Goal: Find specific page/section: Find specific page/section

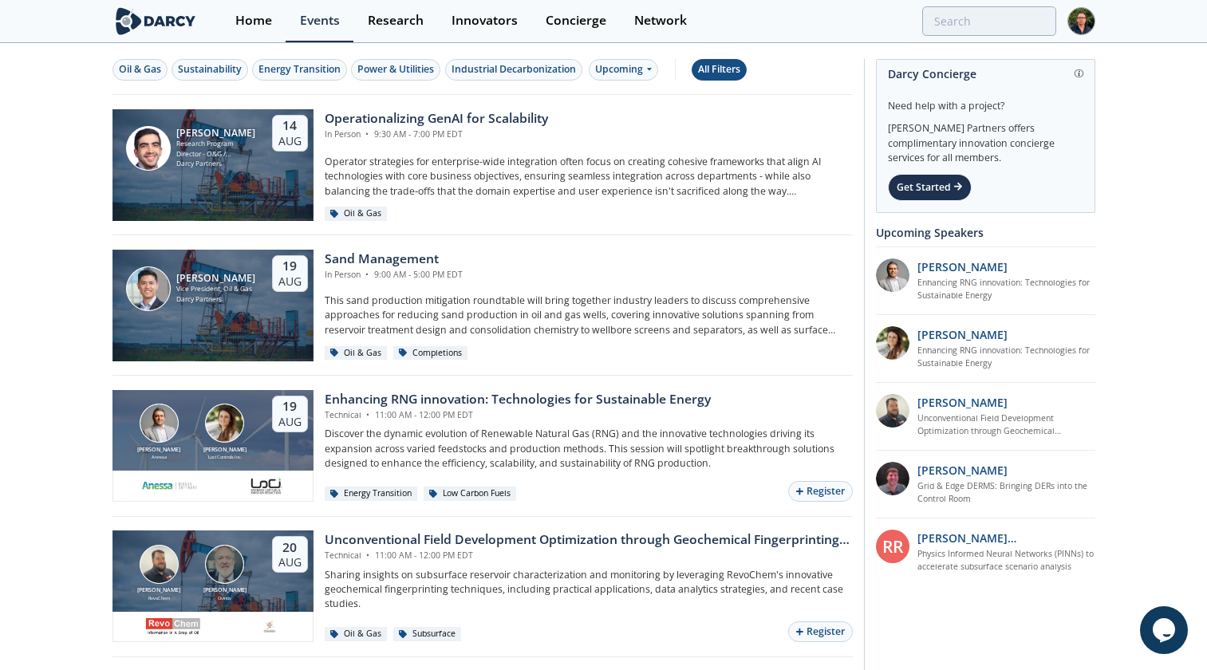
click at [719, 73] on div "All Filters" at bounding box center [719, 69] width 42 height 14
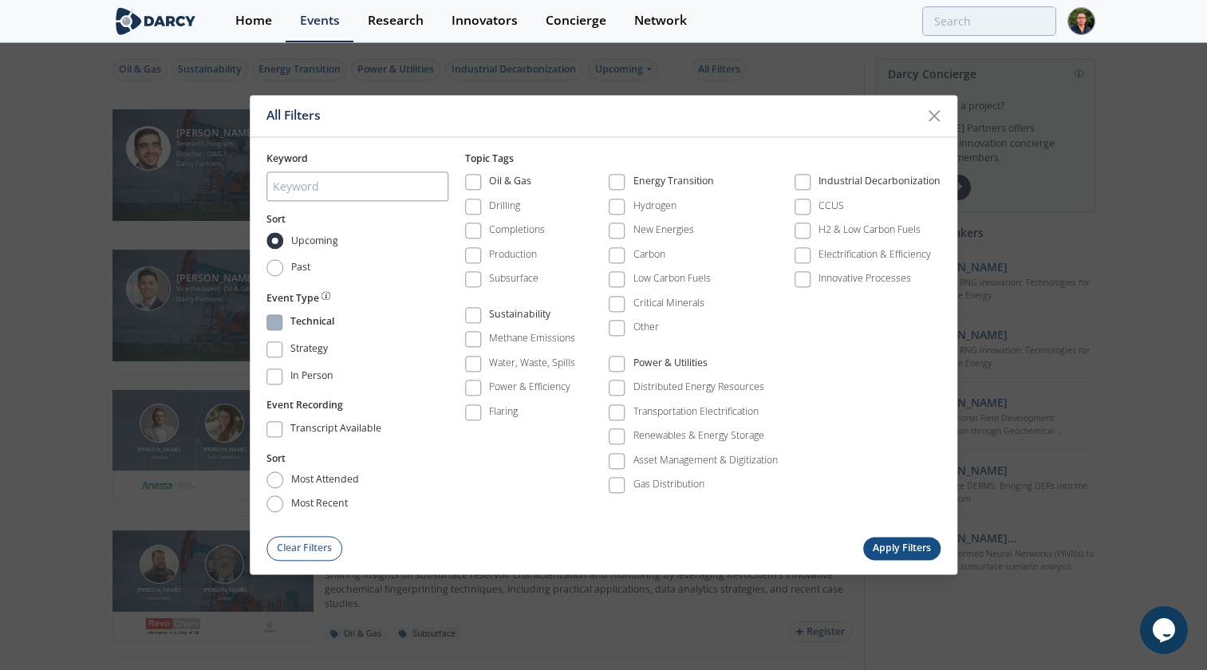
click at [312, 327] on div "Technical" at bounding box center [312, 323] width 44 height 19
click at [920, 542] on button "Apply Filters" at bounding box center [902, 548] width 78 height 23
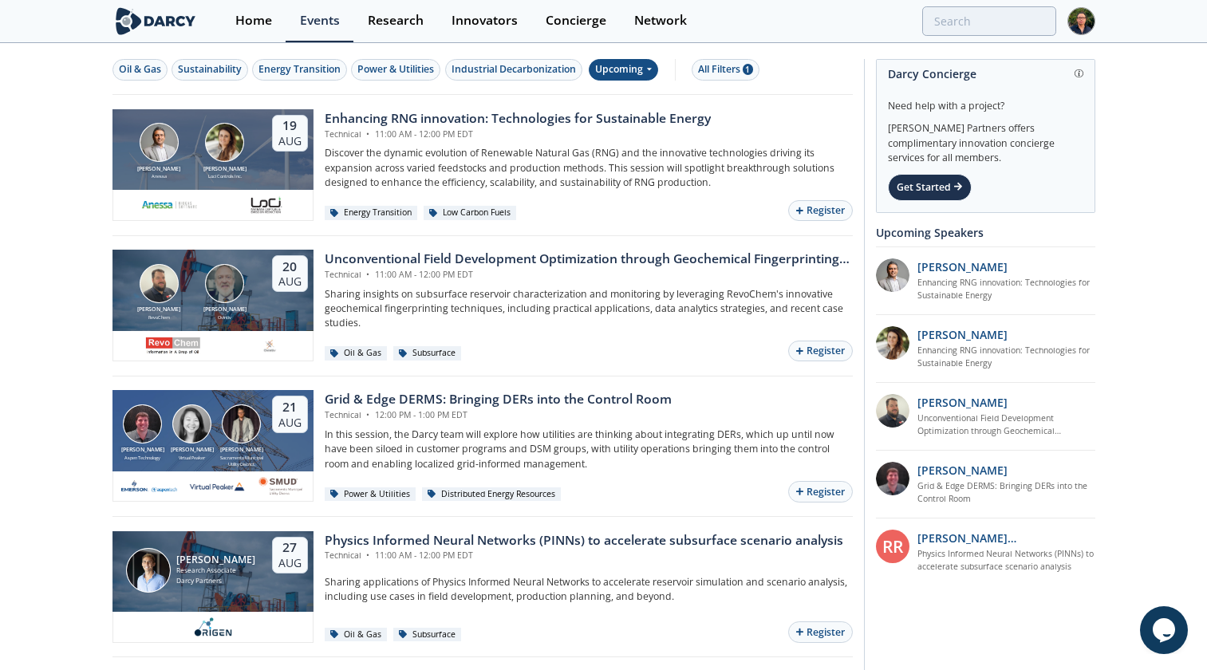
click at [626, 66] on div "Upcoming" at bounding box center [623, 70] width 69 height 22
click at [723, 79] on button "All Filters 1" at bounding box center [726, 70] width 68 height 22
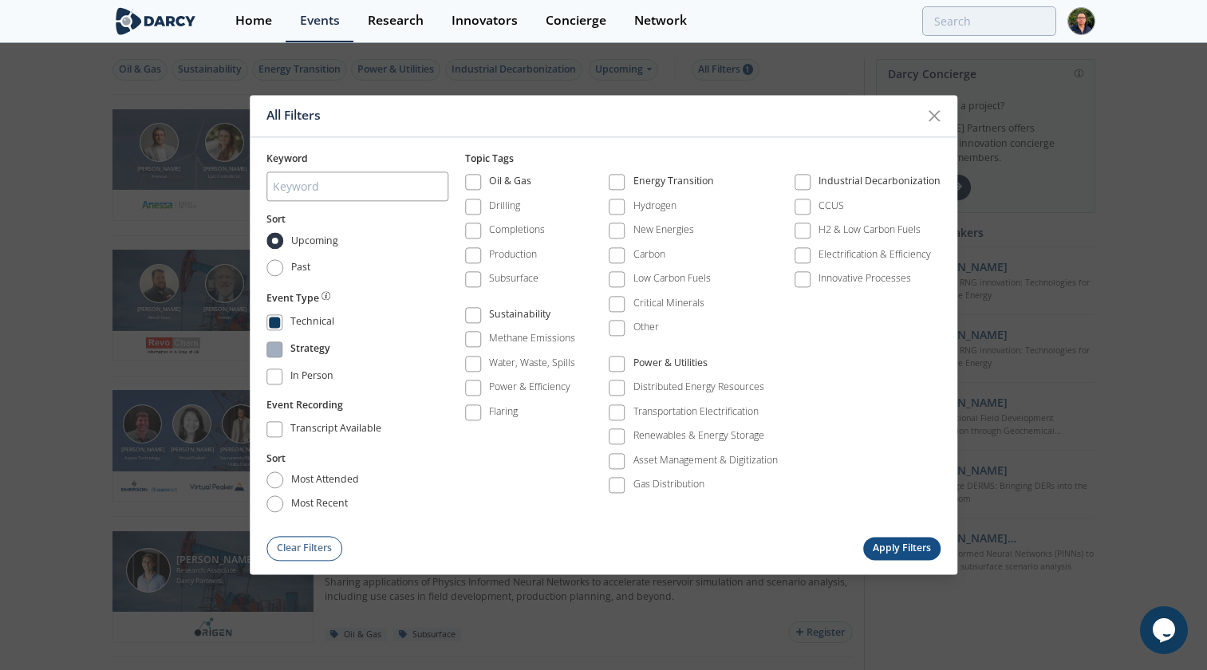
click at [313, 353] on div "Strategy" at bounding box center [310, 350] width 40 height 19
click at [313, 377] on div "In Person" at bounding box center [312, 378] width 45 height 19
click at [921, 557] on button "Apply Filters" at bounding box center [902, 548] width 78 height 23
